Goal: Task Accomplishment & Management: Use online tool/utility

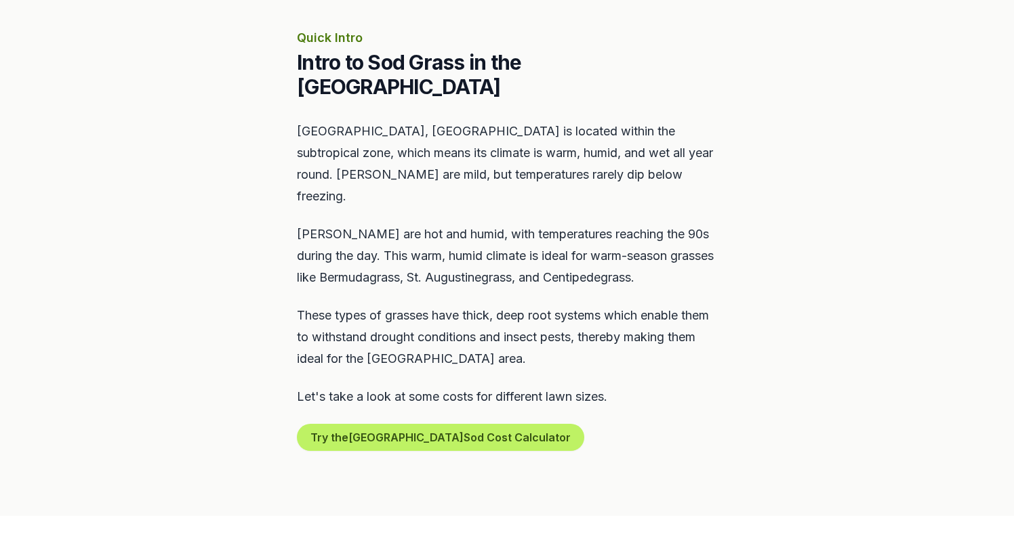
scroll to position [598, 0]
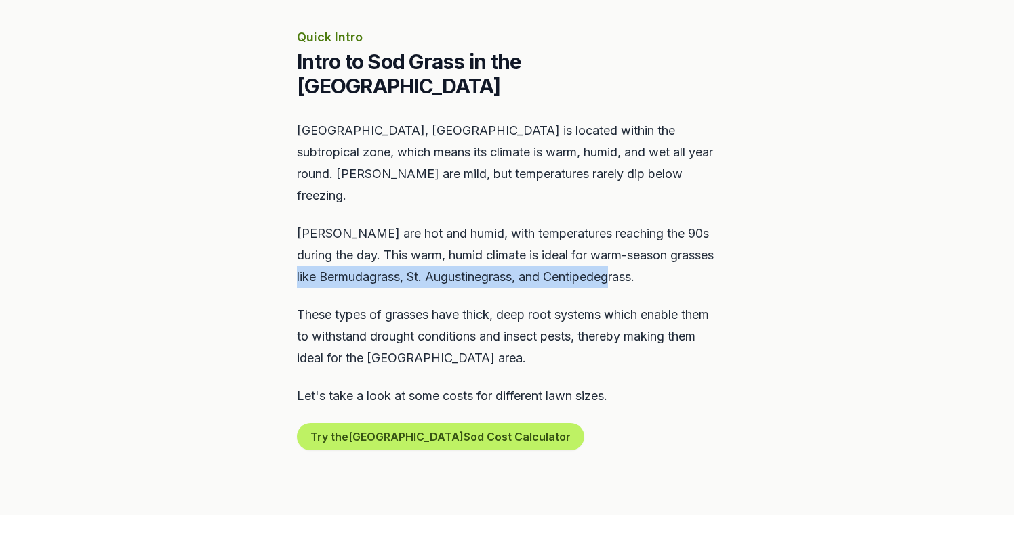
drag, startPoint x: 297, startPoint y: 230, endPoint x: 696, endPoint y: 231, distance: 399.1
click at [696, 231] on p "[PERSON_NAME] are hot and humid, with temperatures reaching the 90s during the …" at bounding box center [507, 255] width 420 height 65
copy p "Bermudagrass, St. Augustinegrass, and Centipedegrass."
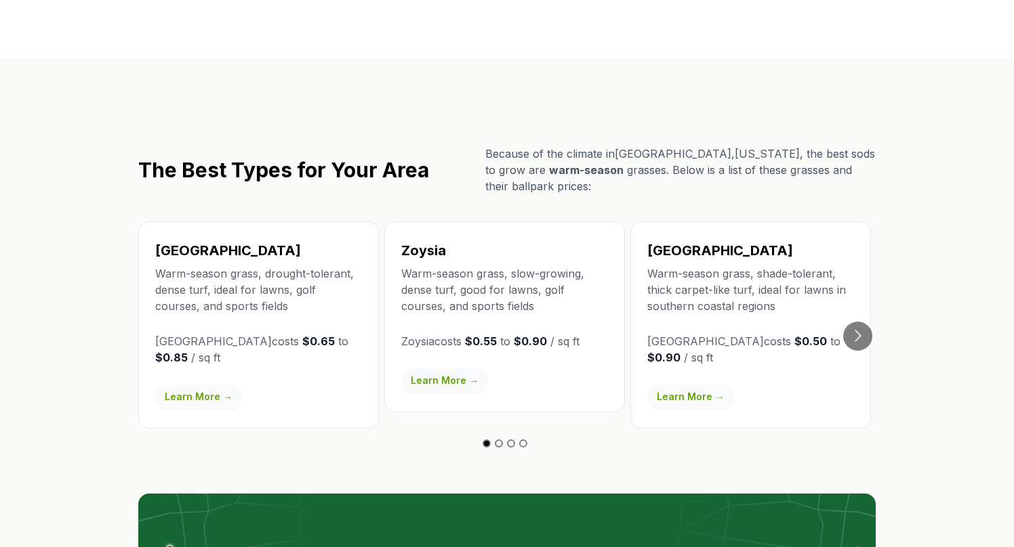
scroll to position [2289, 0]
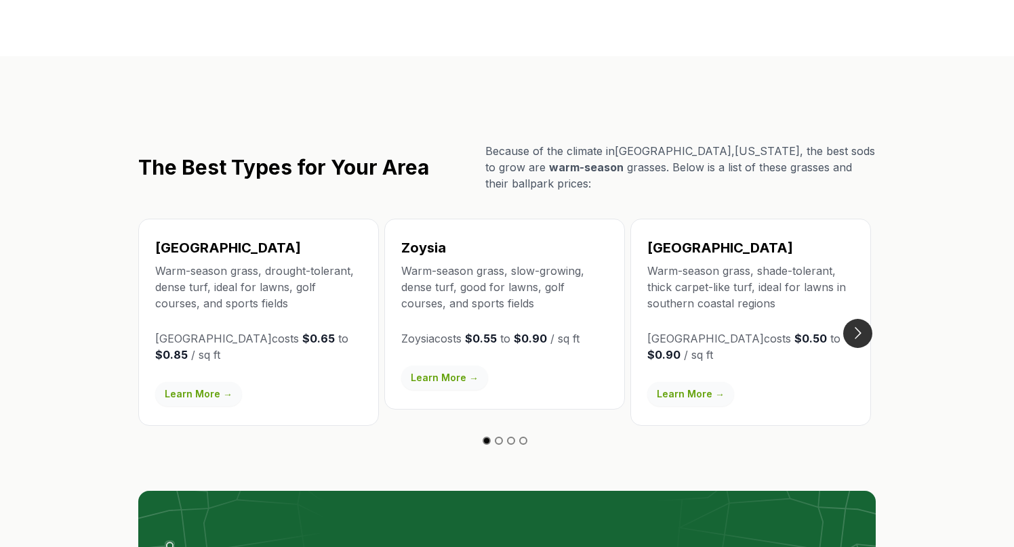
click at [860, 319] on button "Go to next slide" at bounding box center [857, 333] width 29 height 29
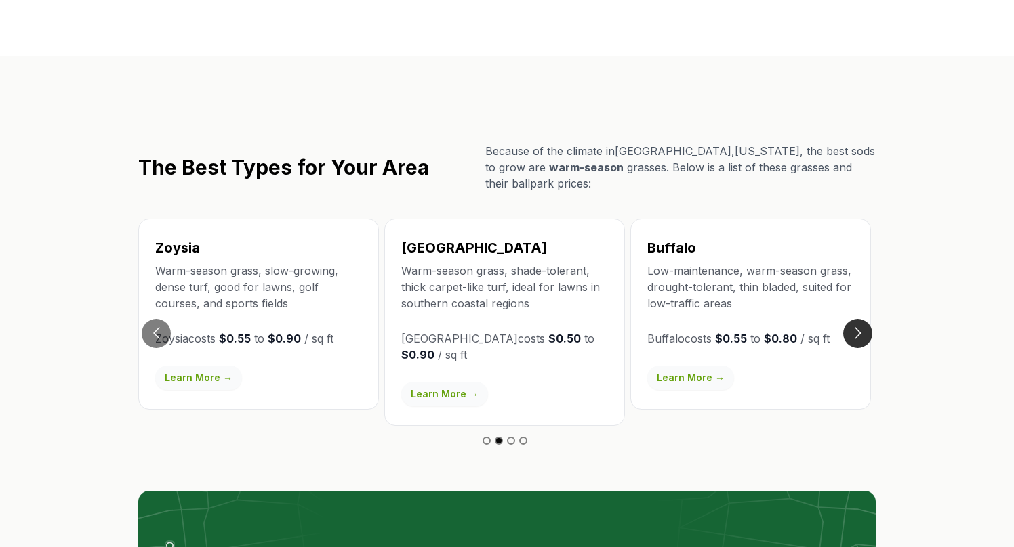
click at [860, 319] on button "Go to next slide" at bounding box center [857, 333] width 29 height 29
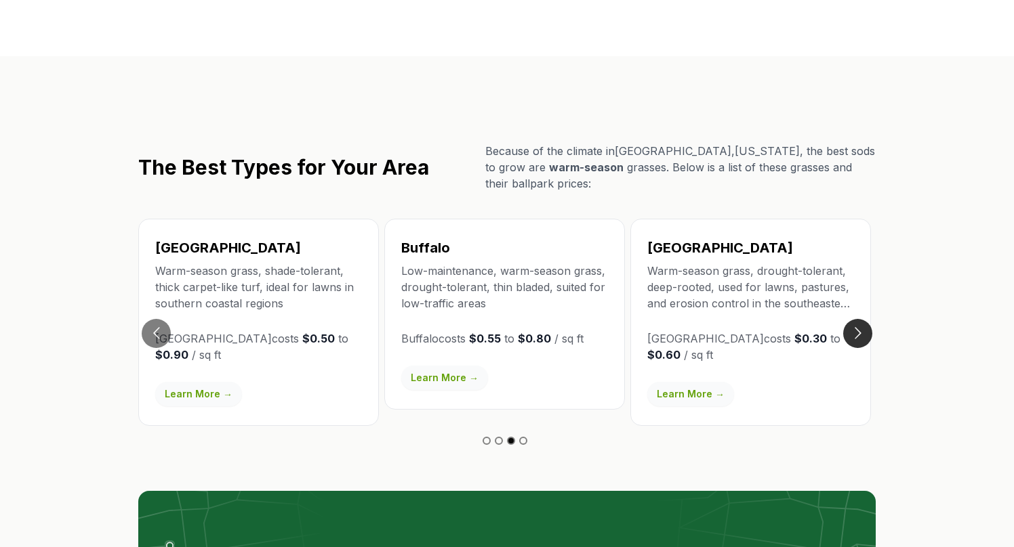
click at [860, 319] on button "Go to next slide" at bounding box center [857, 333] width 29 height 29
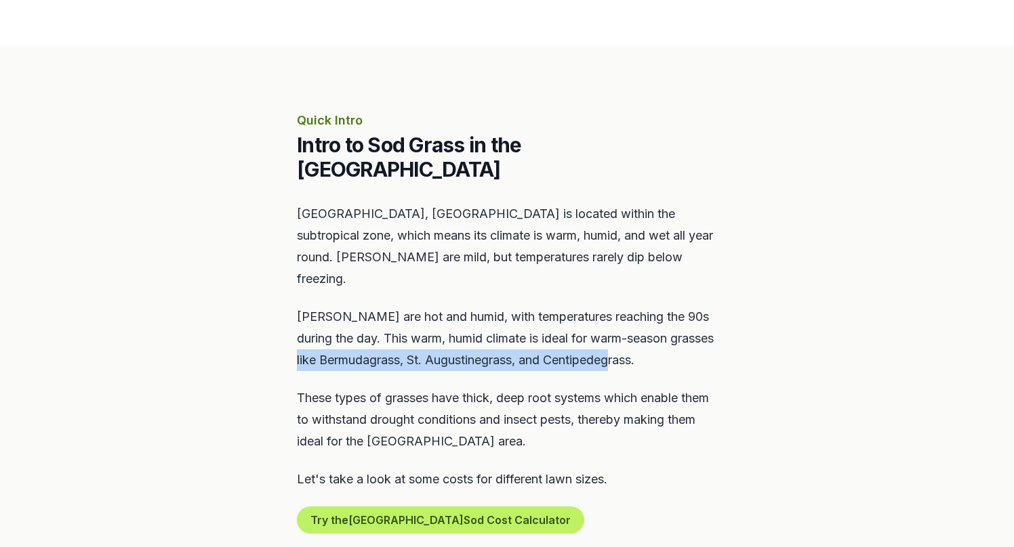
scroll to position [514, 0]
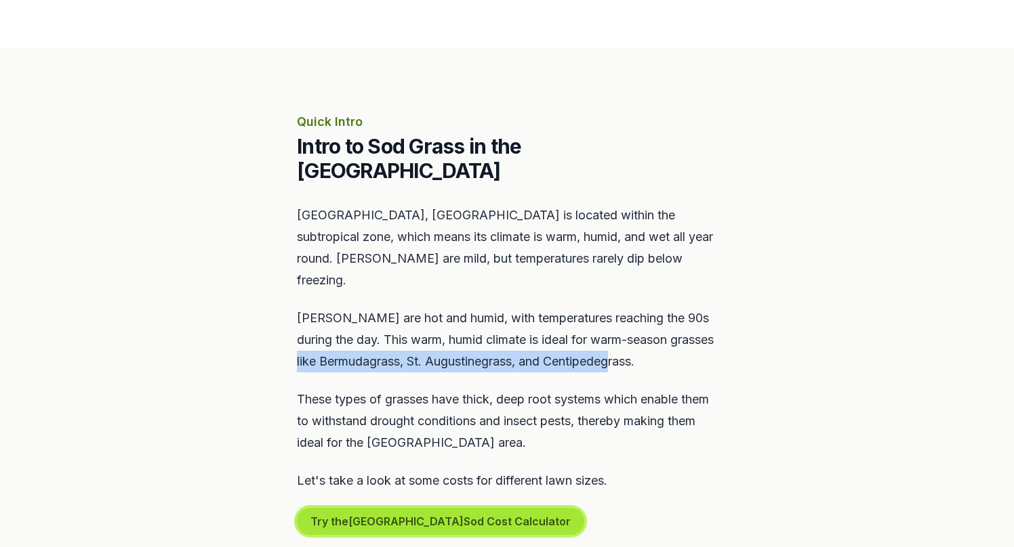
click at [476, 508] on button "Try the North Miami Sod Cost Calculator" at bounding box center [440, 521] width 287 height 27
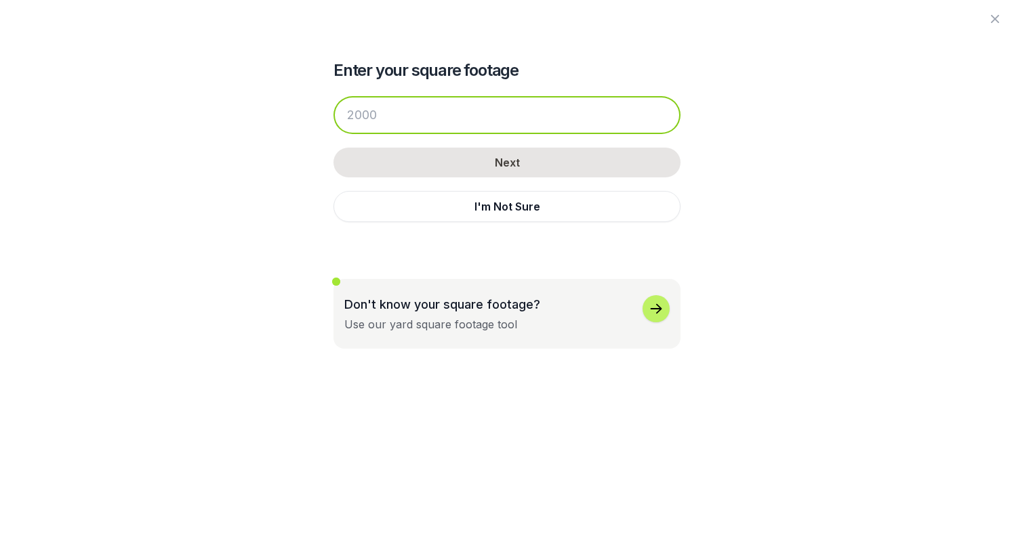
click at [431, 123] on input "number" at bounding box center [506, 115] width 347 height 38
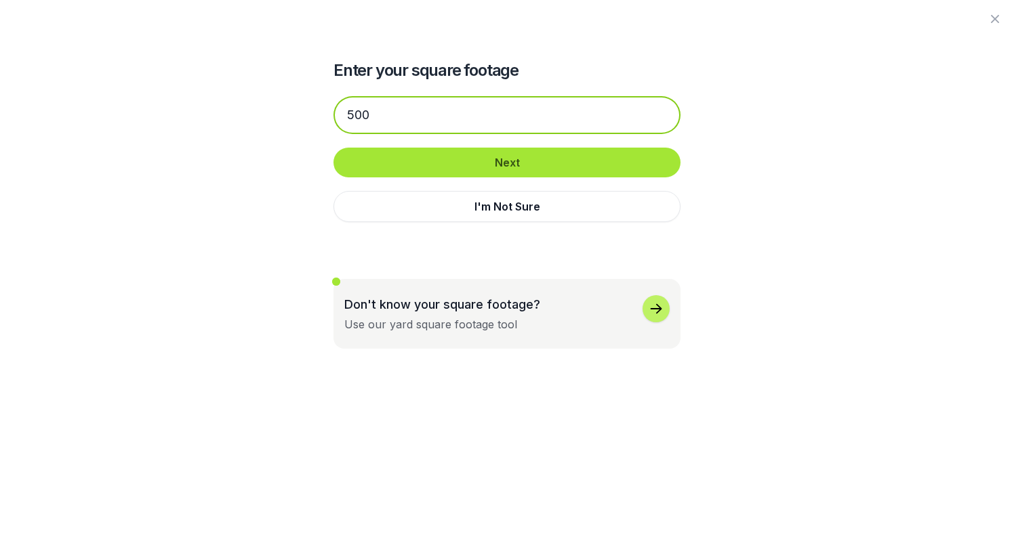
type input "500"
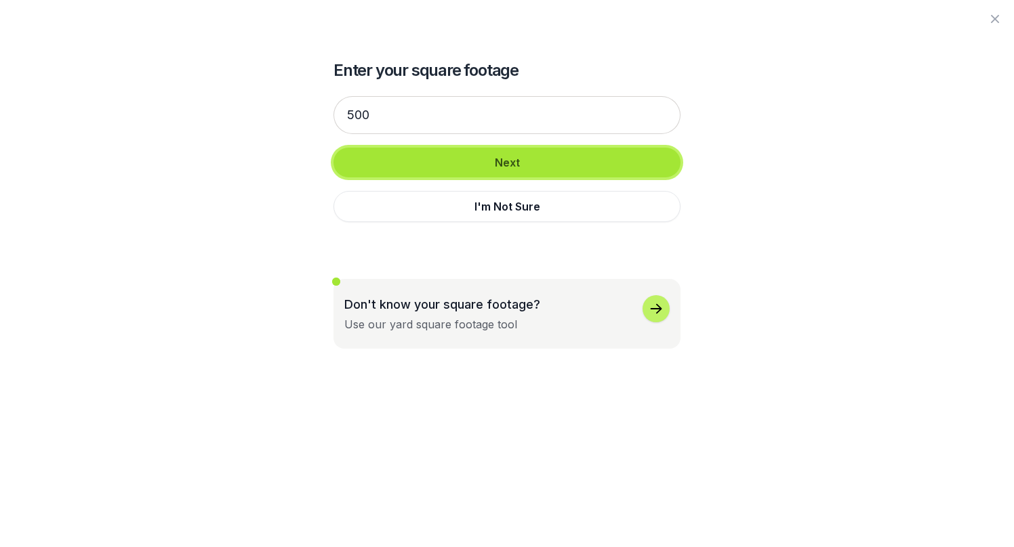
click at [495, 158] on button "Next" at bounding box center [506, 163] width 347 height 30
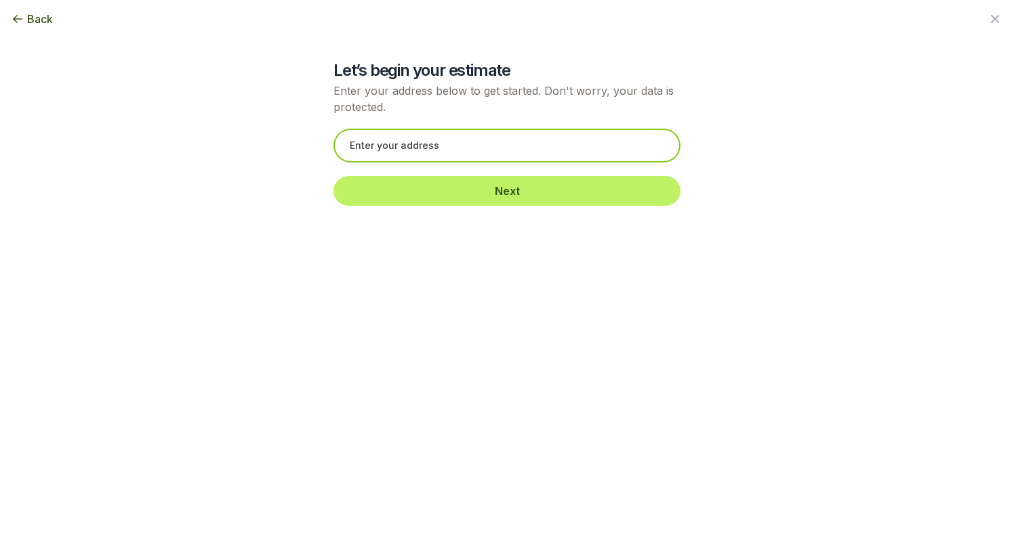
click at [495, 150] on input "text" at bounding box center [506, 146] width 347 height 34
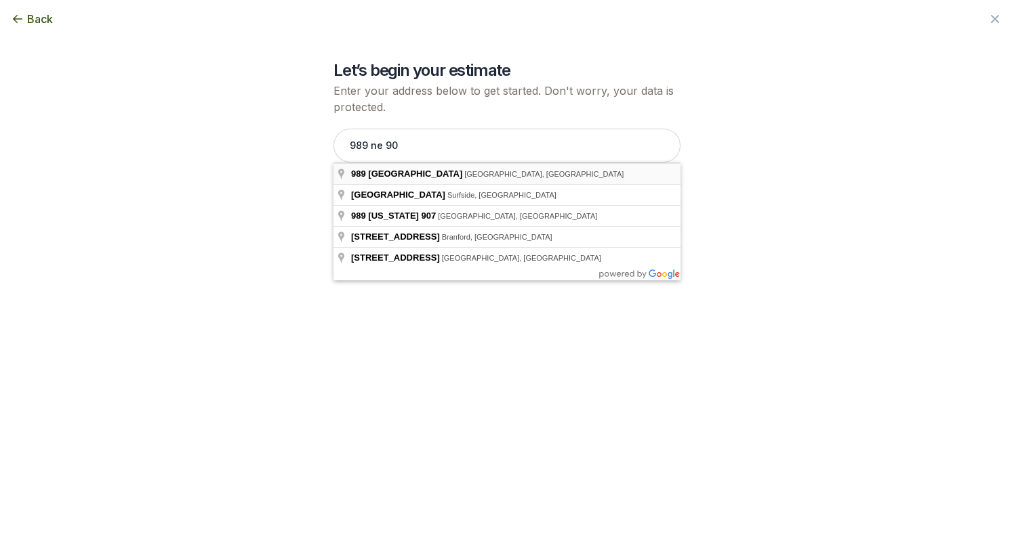
type input "[STREET_ADDRESS]"
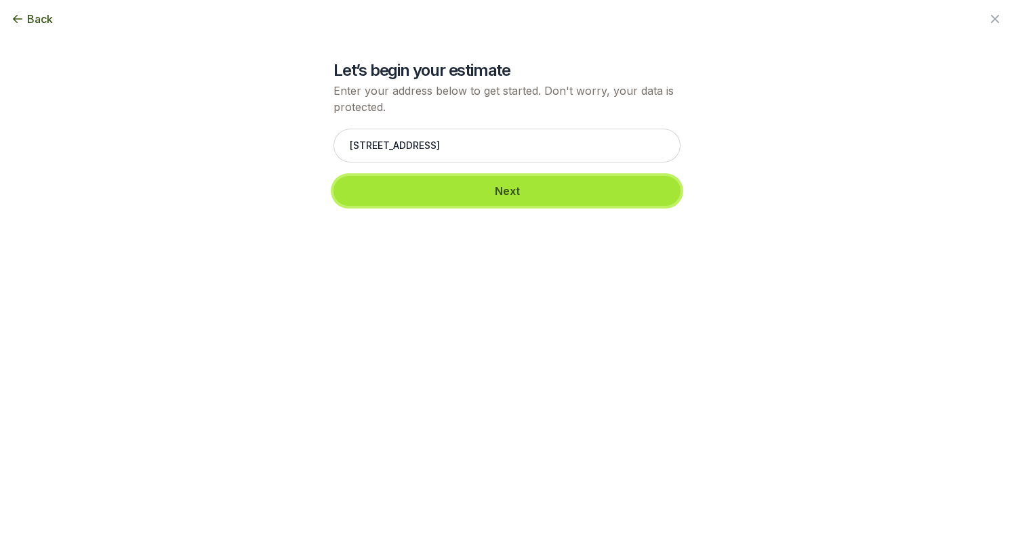
click at [500, 183] on button "Next" at bounding box center [506, 191] width 347 height 30
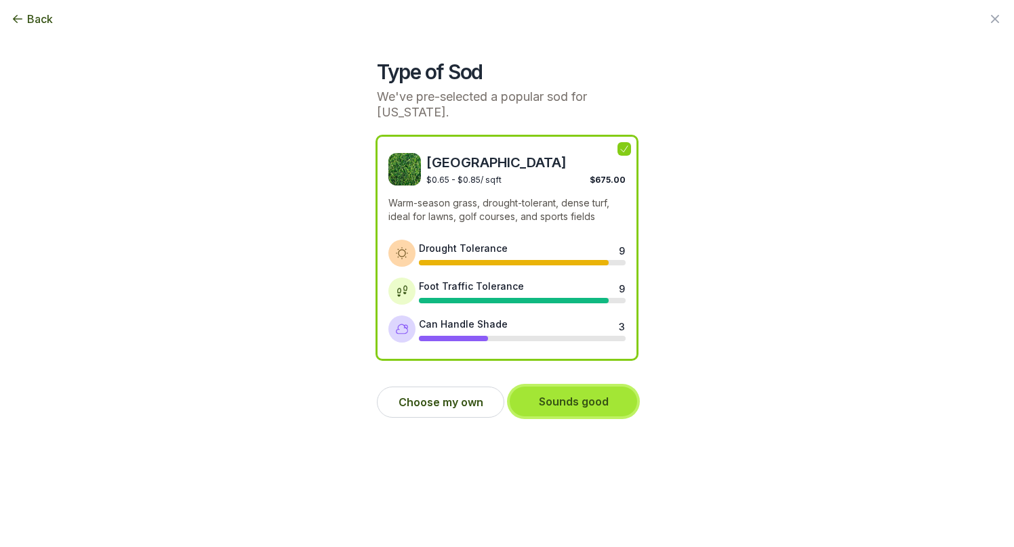
click at [580, 402] on button "Sounds good" at bounding box center [572, 402] width 127 height 30
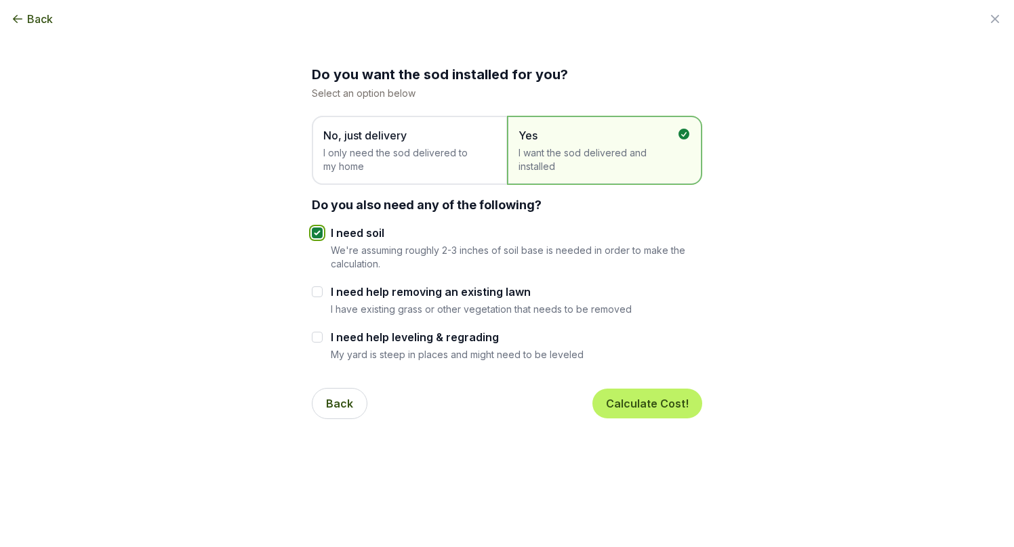
click at [315, 236] on input "I need soil" at bounding box center [317, 233] width 11 height 11
checkbox input "false"
click at [661, 399] on button "Calculate Cost!" at bounding box center [647, 404] width 110 height 30
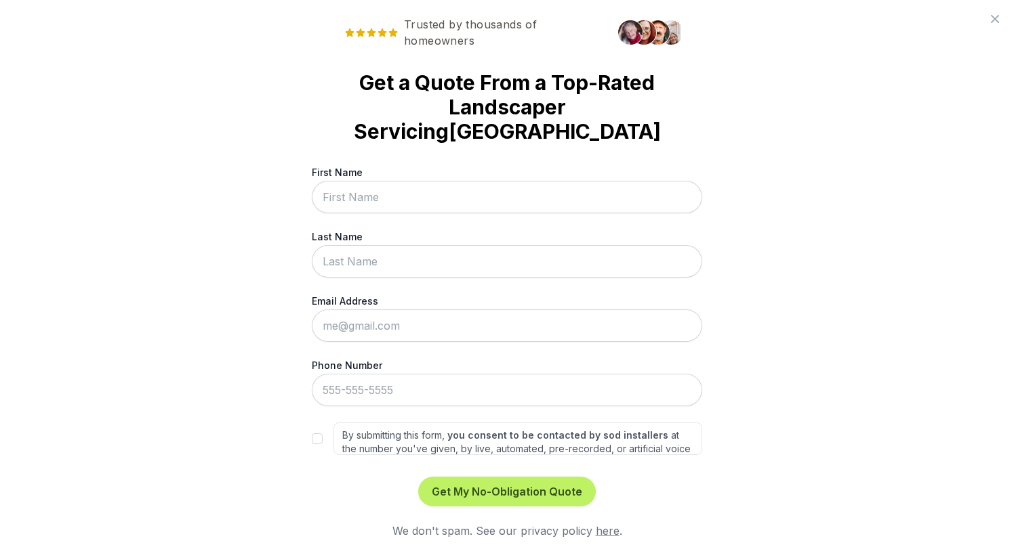
click at [619, 181] on input "First Name" at bounding box center [507, 197] width 390 height 33
type input "Chelsea"
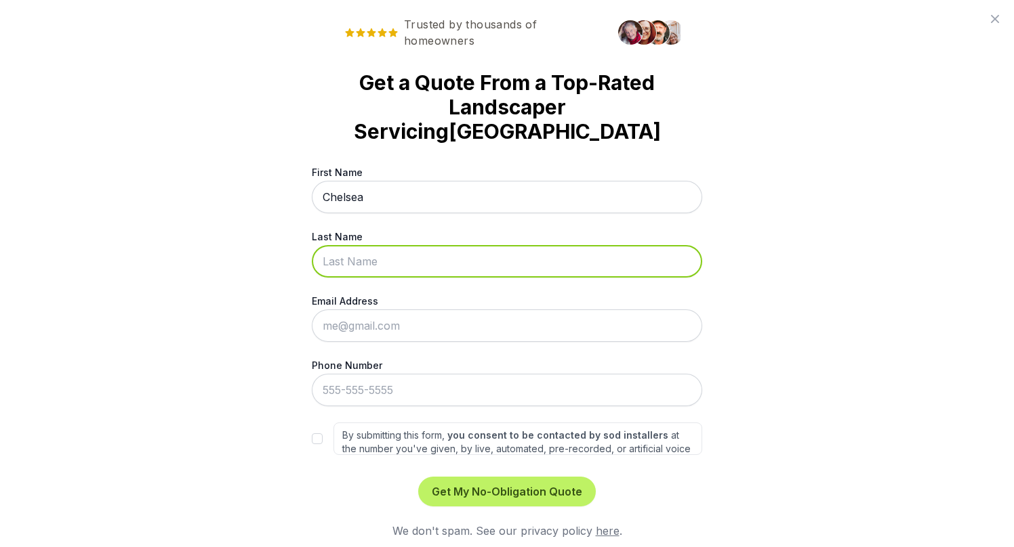
type input "[PERSON_NAME] [PERSON_NAME]"
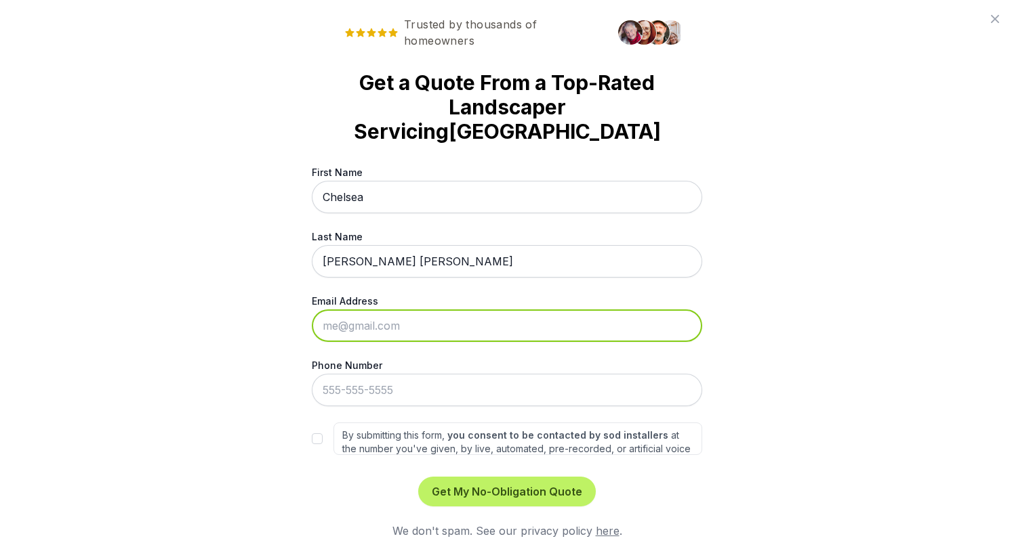
type input "[EMAIL_ADDRESS][DOMAIN_NAME]"
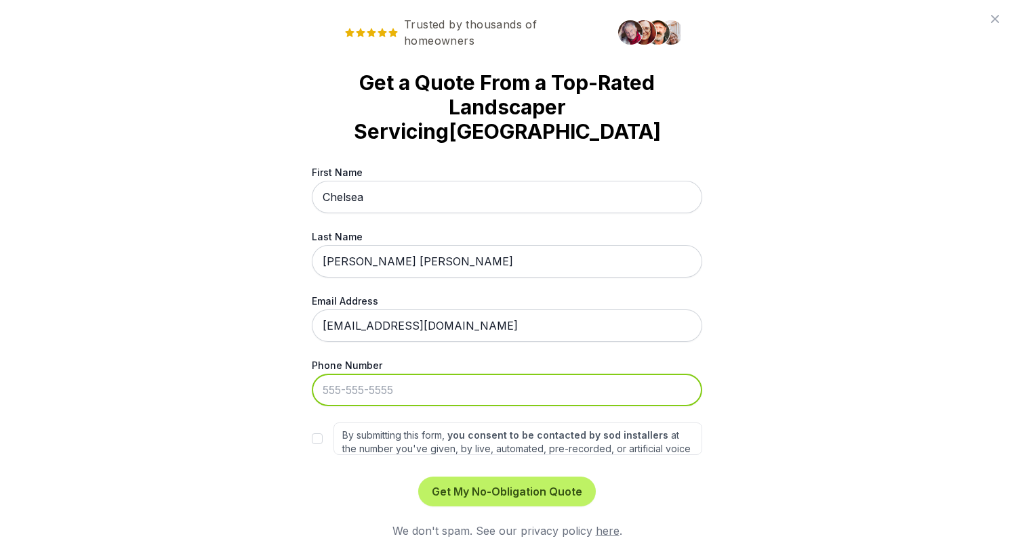
click at [425, 374] on input "Phone Number" at bounding box center [507, 390] width 390 height 33
type input "[PHONE_NUMBER]"
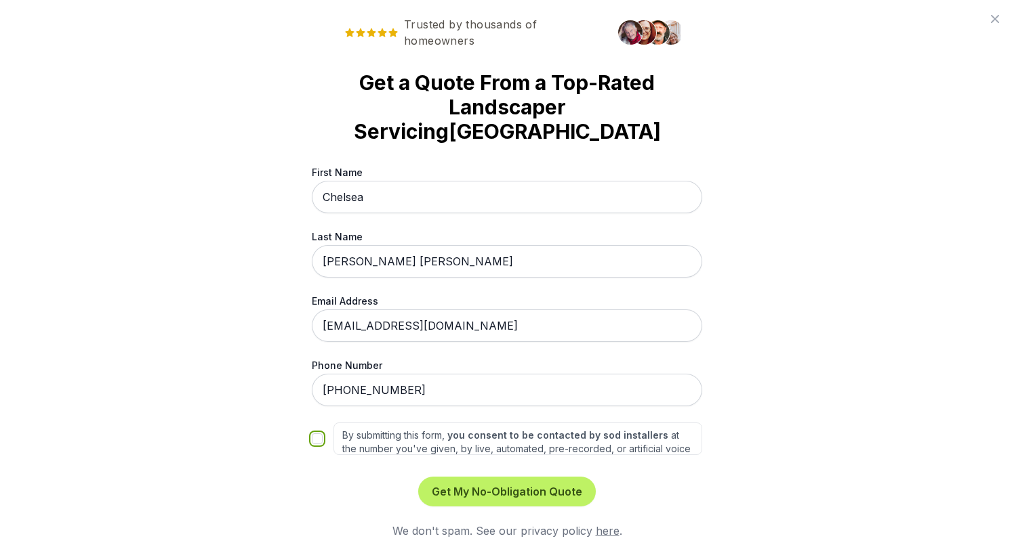
click at [314, 434] on input "By submitting this form, you consent to be contacted by sod installers at the n…" at bounding box center [317, 439] width 11 height 11
checkbox input "true"
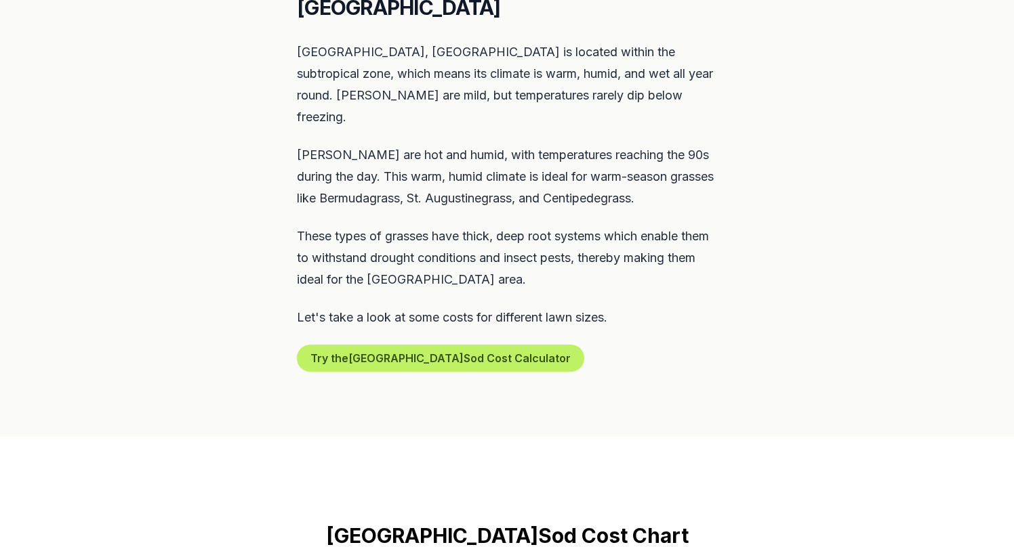
scroll to position [681, 0]
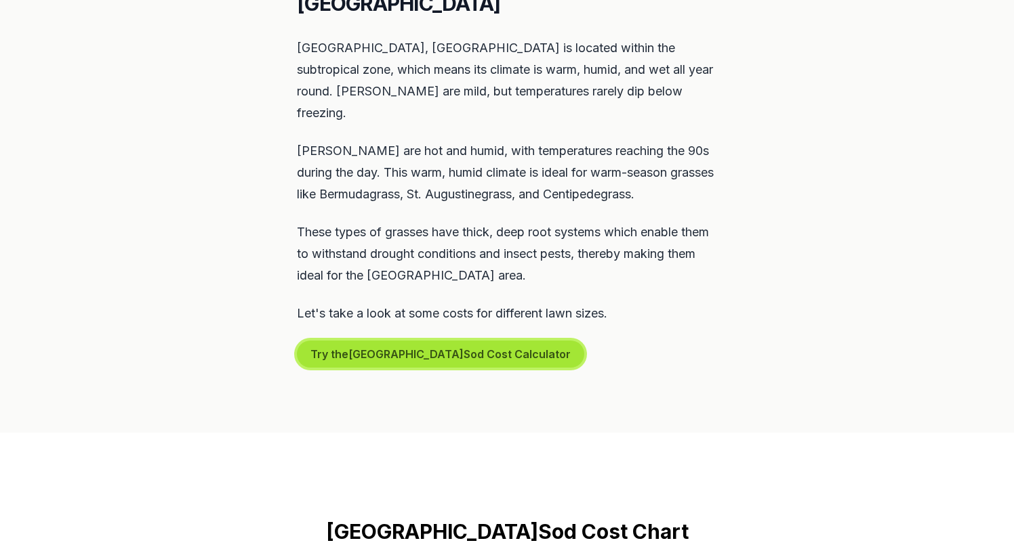
click at [450, 341] on button "Try the North Miami Sod Cost Calculator" at bounding box center [440, 354] width 287 height 27
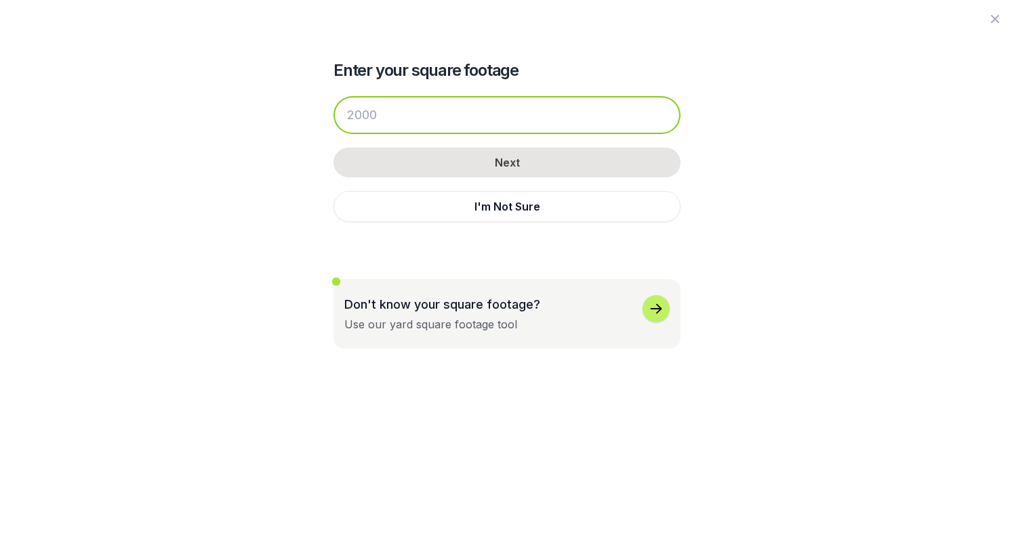
click at [522, 120] on input "number" at bounding box center [506, 115] width 347 height 38
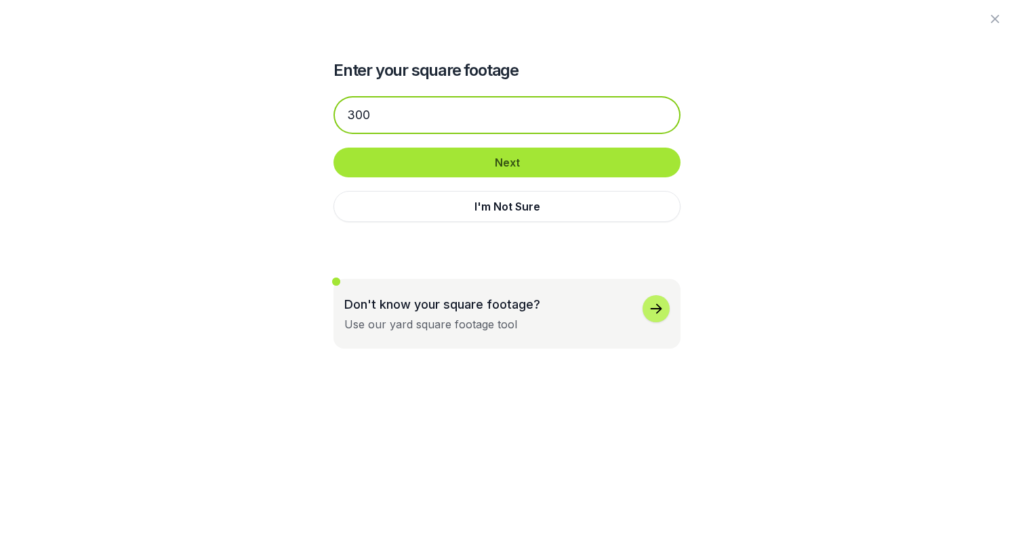
type input "300"
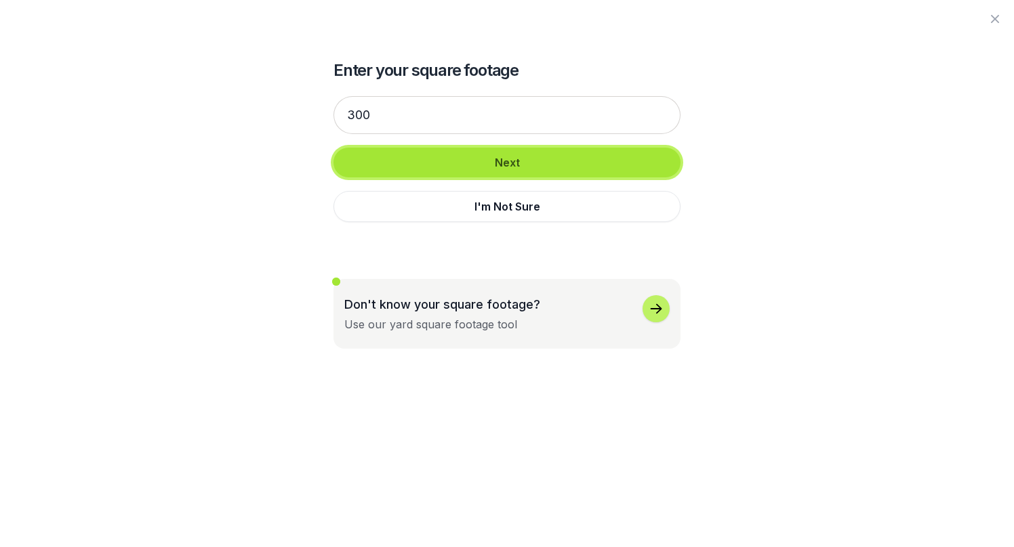
click at [531, 164] on button "Next" at bounding box center [506, 163] width 347 height 30
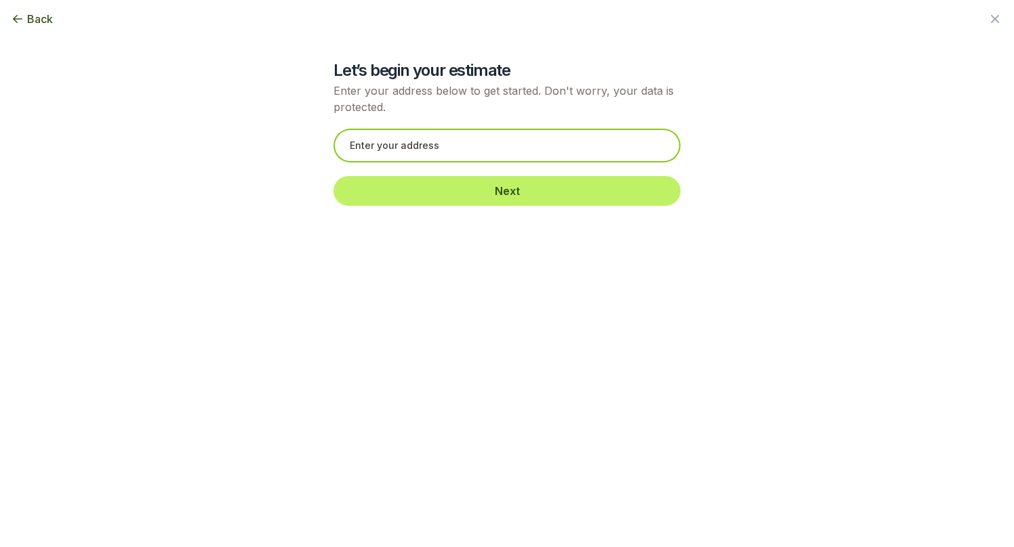
click at [530, 154] on input "text" at bounding box center [506, 146] width 347 height 34
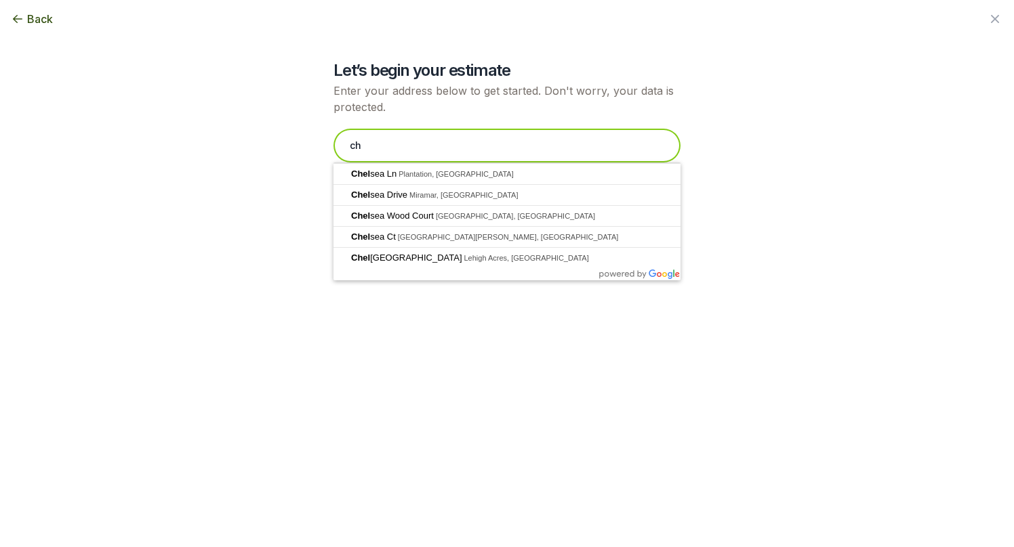
type input "c"
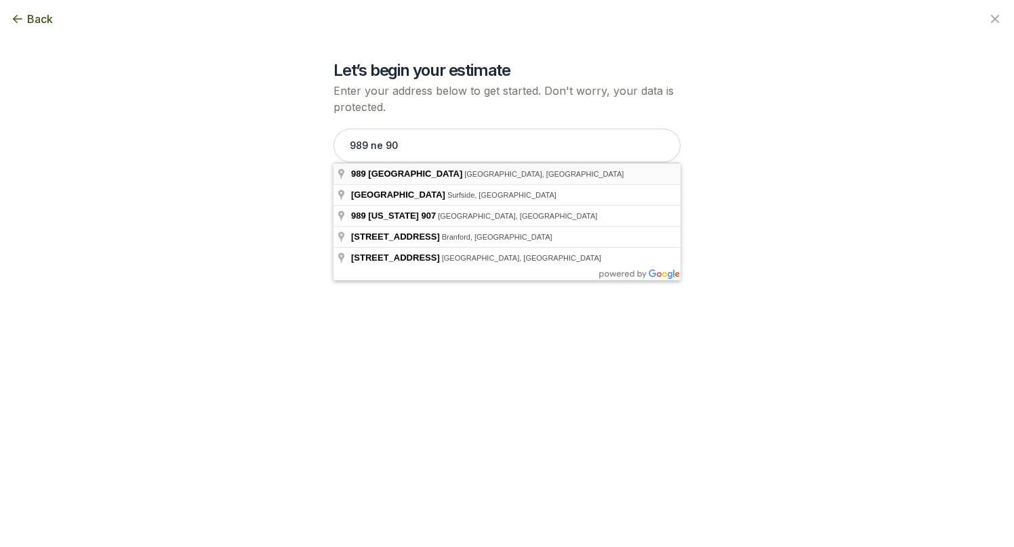
type input "[STREET_ADDRESS]"
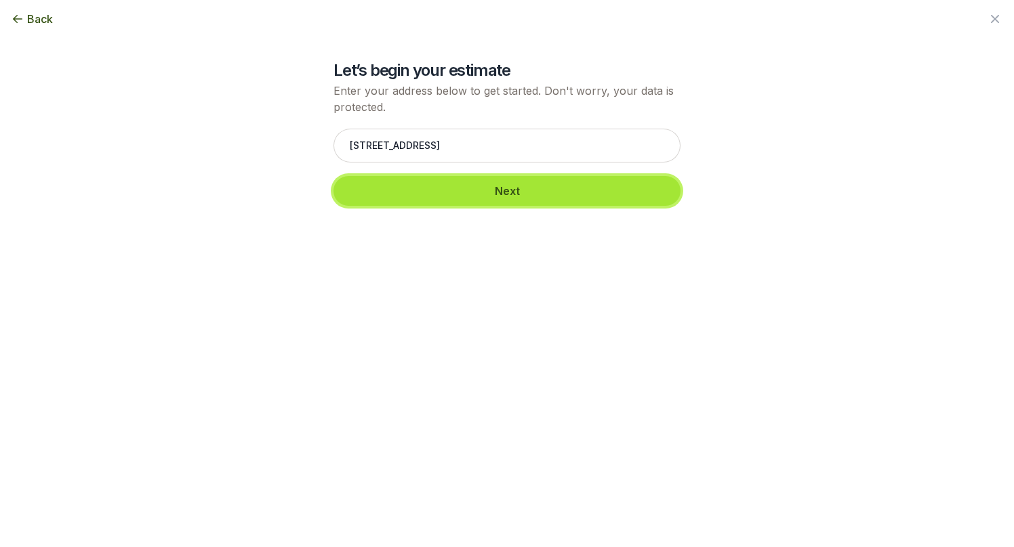
click at [530, 196] on button "Next" at bounding box center [506, 191] width 347 height 30
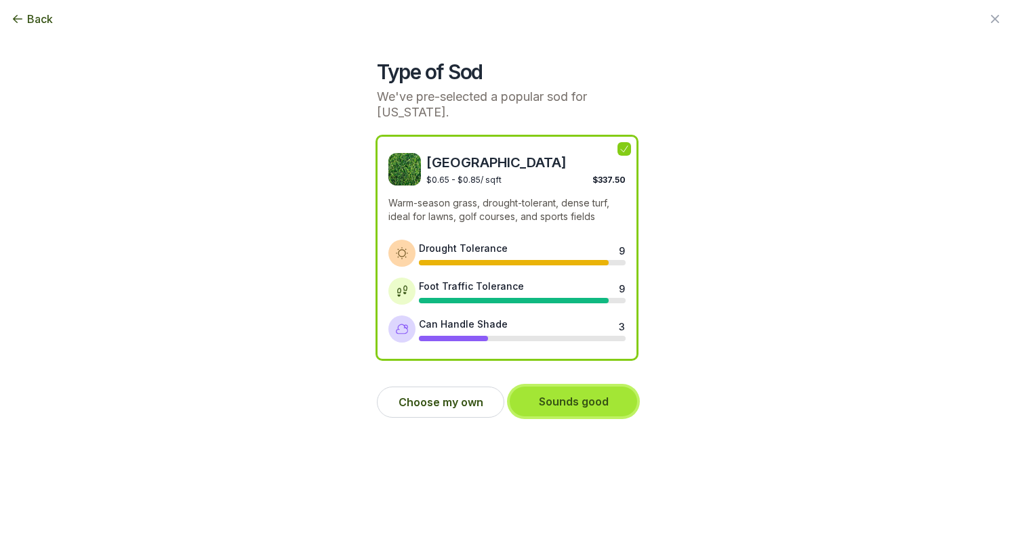
click at [595, 403] on button "Sounds good" at bounding box center [572, 402] width 127 height 30
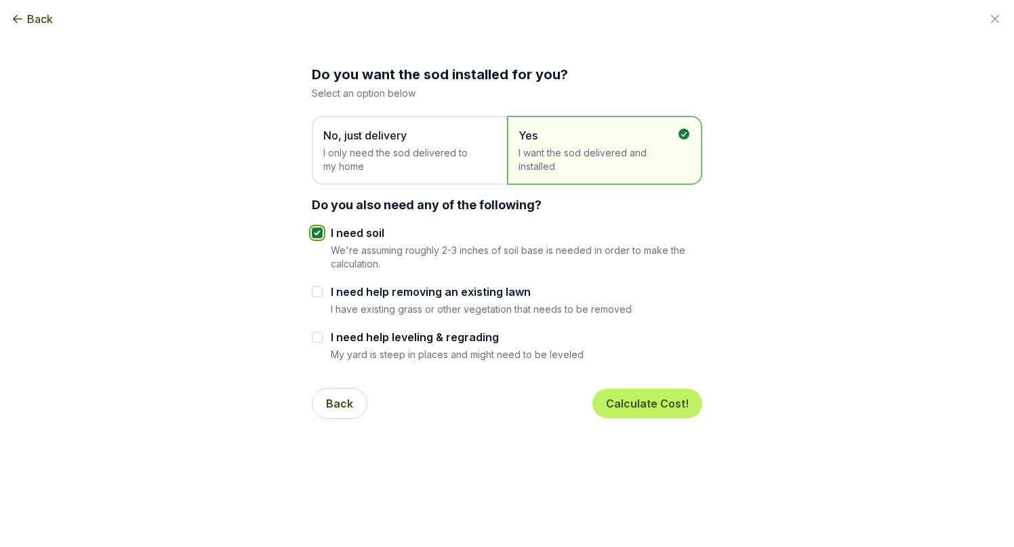
click at [318, 235] on input "I need soil" at bounding box center [317, 233] width 11 height 11
checkbox input "false"
click at [647, 411] on button "Calculate Cost!" at bounding box center [647, 404] width 110 height 30
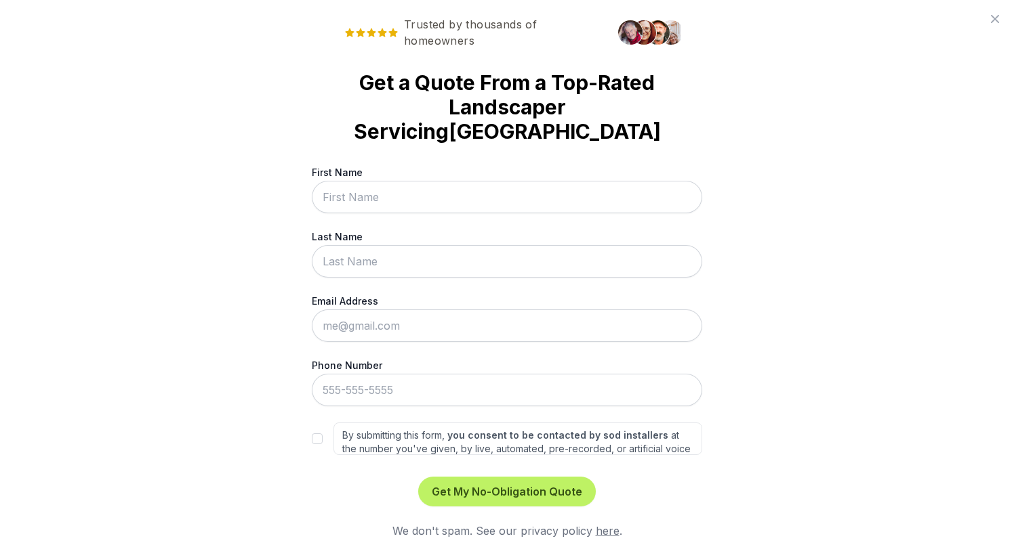
click at [573, 181] on input "First Name" at bounding box center [507, 197] width 390 height 33
type input "Chelsea"
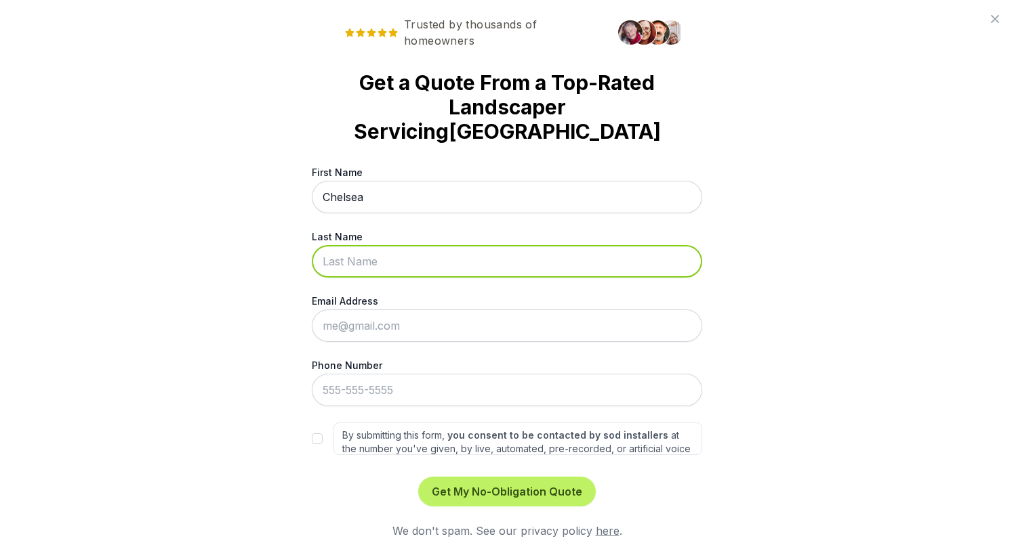
type input "[PERSON_NAME] [PERSON_NAME]"
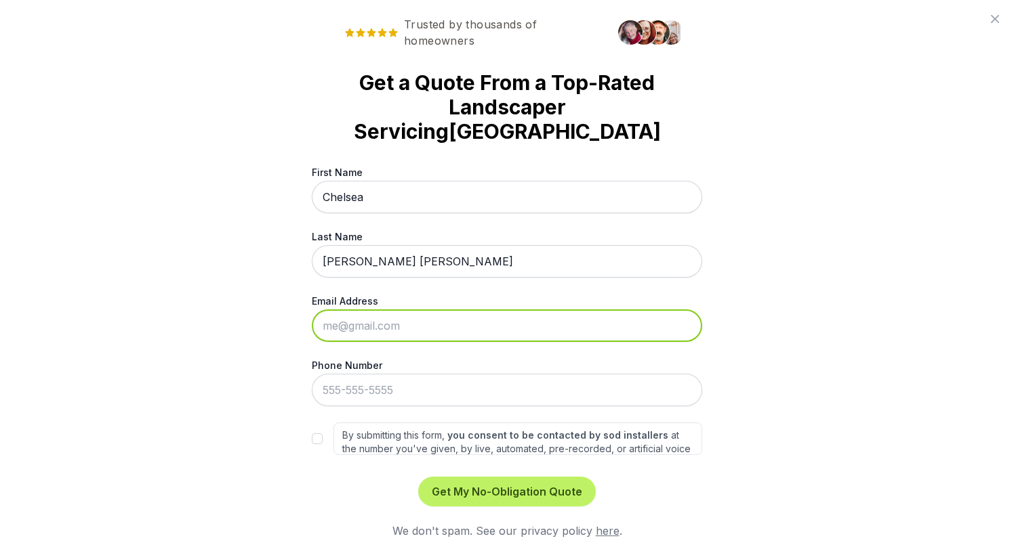
type input "[EMAIL_ADDRESS][DOMAIN_NAME]"
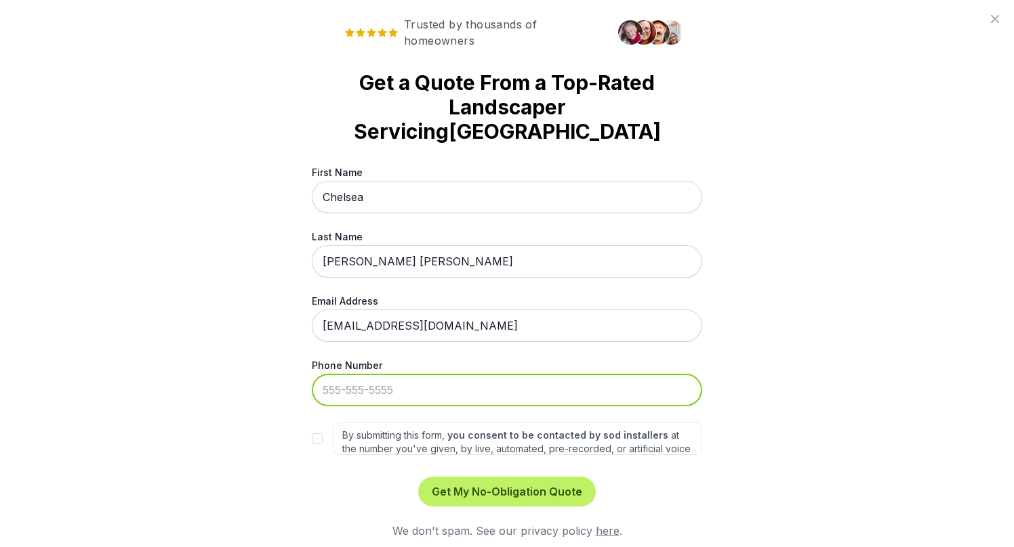
click at [386, 374] on input "Phone Number" at bounding box center [507, 390] width 390 height 33
type input "[PHONE_NUMBER]"
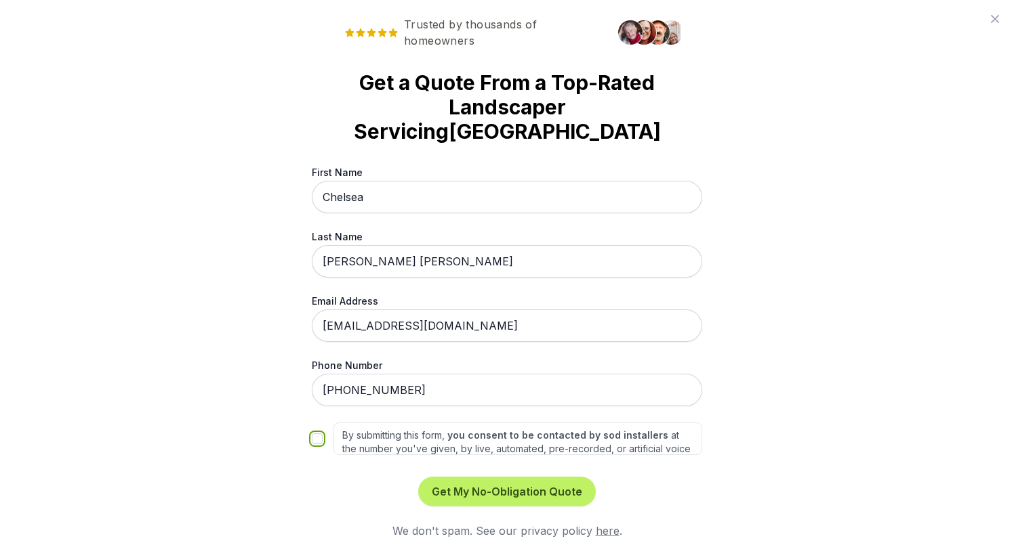
click at [320, 434] on input "By submitting this form, you consent to be contacted by sod installers at the n…" at bounding box center [317, 439] width 11 height 11
checkbox input "true"
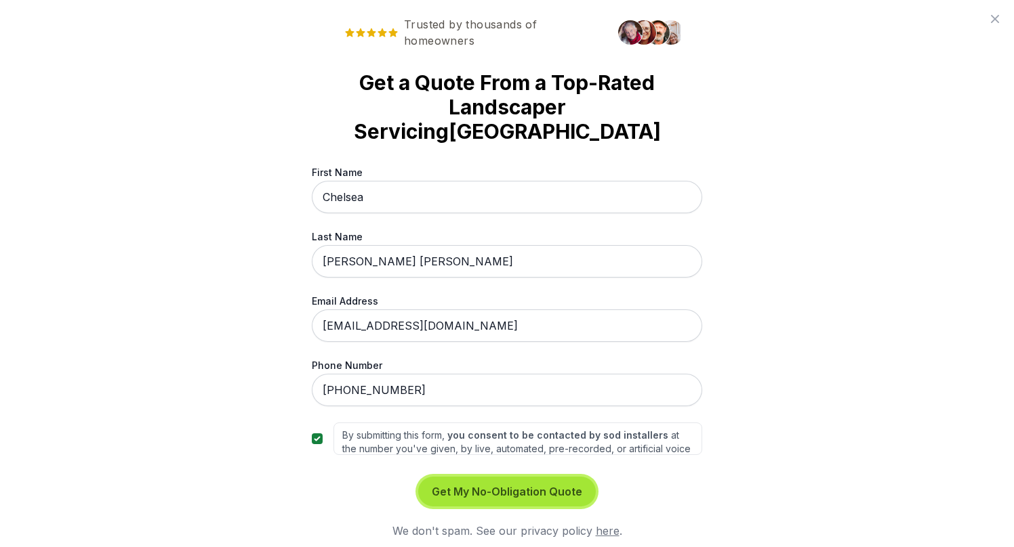
click at [539, 477] on button "Get My No-Obligation Quote" at bounding box center [507, 492] width 178 height 30
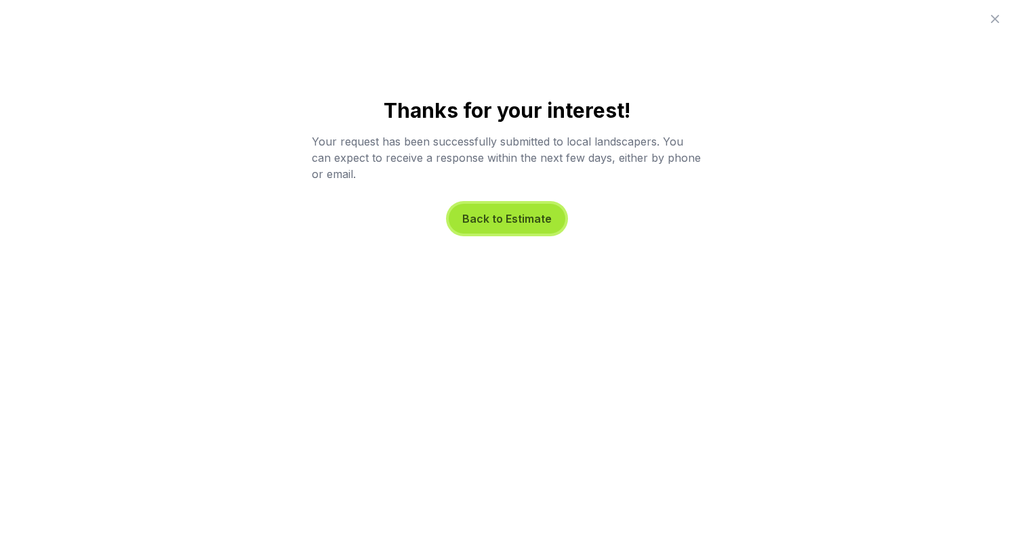
click at [508, 222] on button "Back to Estimate" at bounding box center [507, 219] width 117 height 30
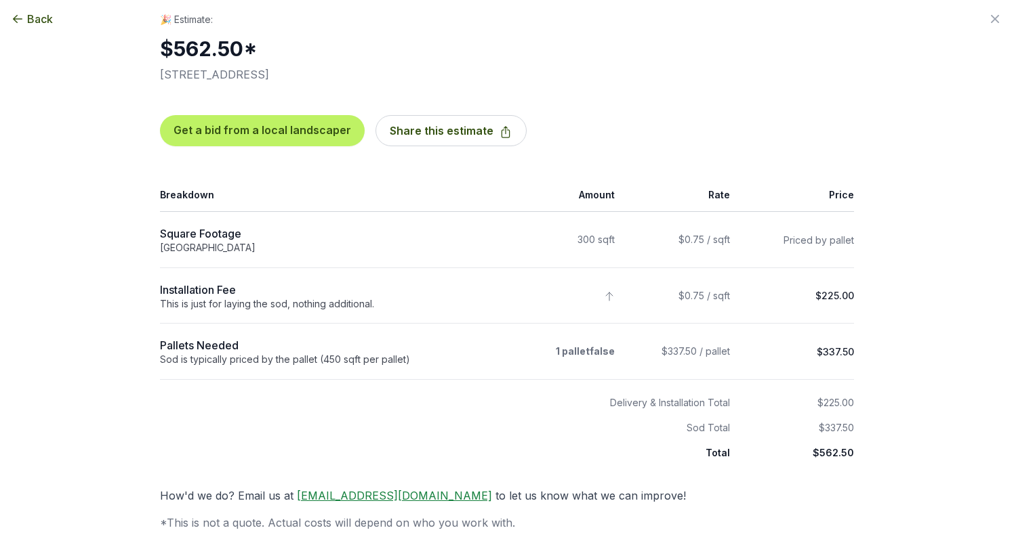
scroll to position [0, 0]
